Goal: Navigation & Orientation: Find specific page/section

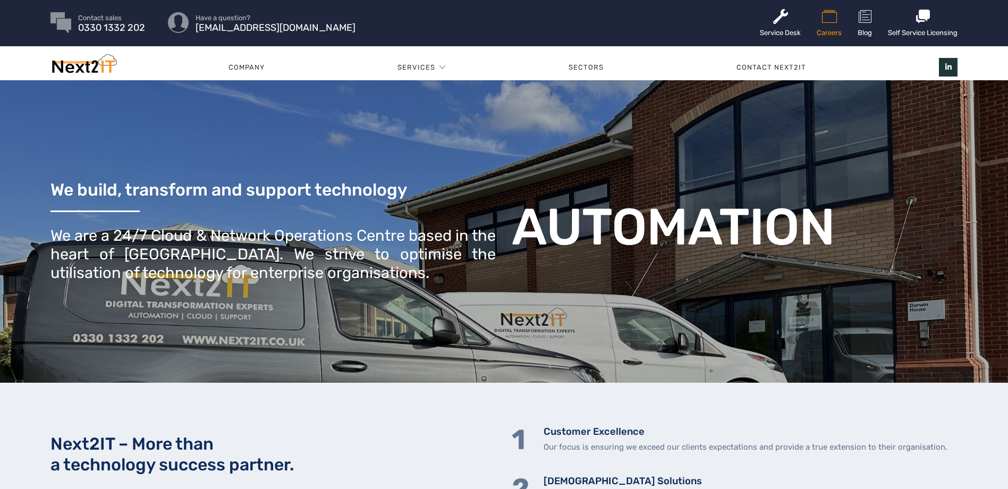
click at [824, 23] on icon at bounding box center [829, 16] width 25 height 17
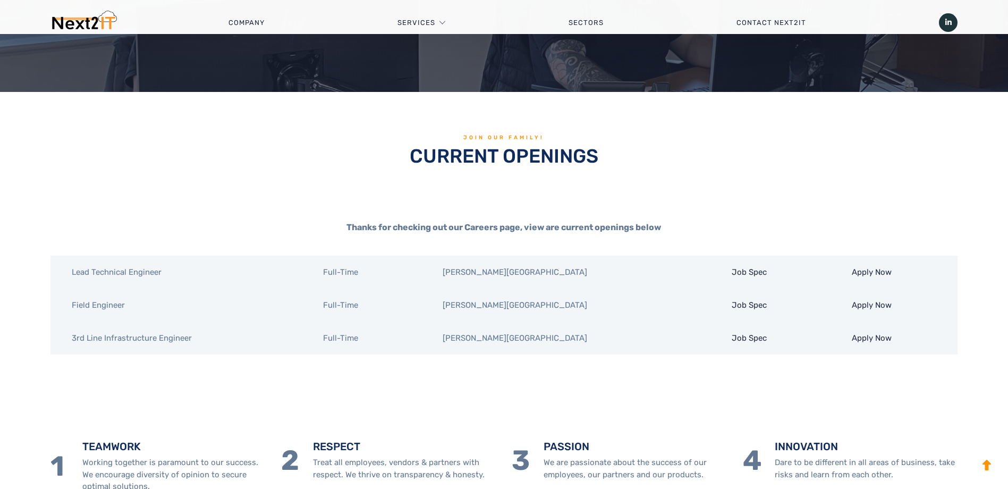
scroll to position [266, 0]
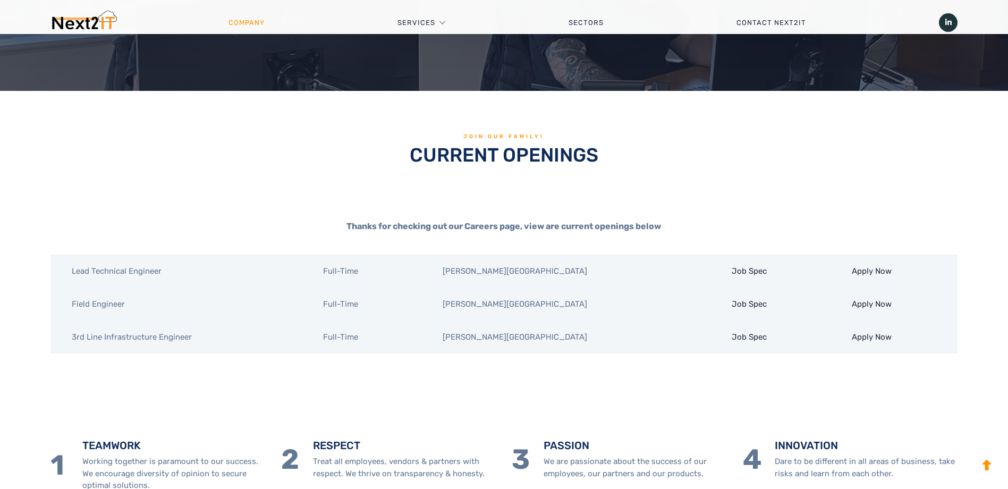
click at [255, 21] on link "Company" at bounding box center [246, 23] width 169 height 32
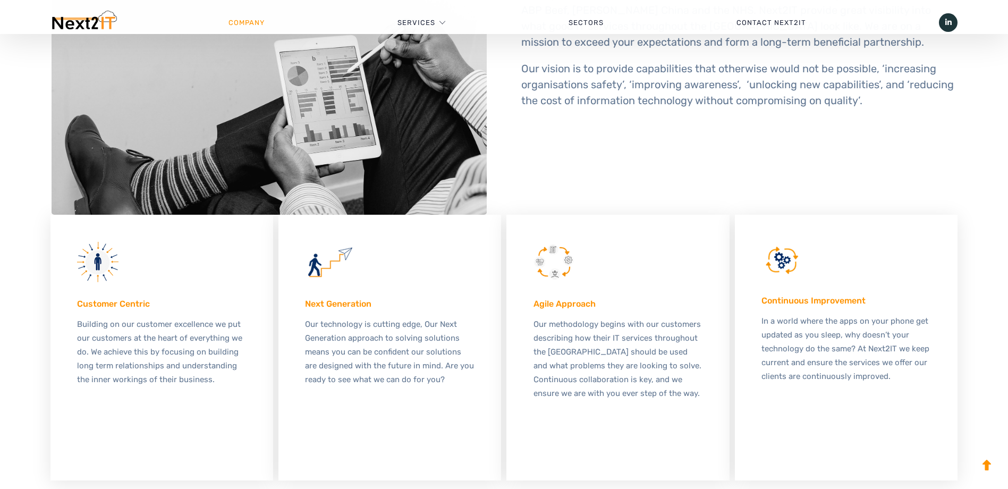
scroll to position [531, 0]
